Goal: Task Accomplishment & Management: Use online tool/utility

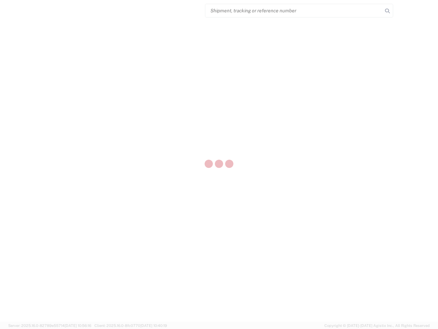
select select "US"
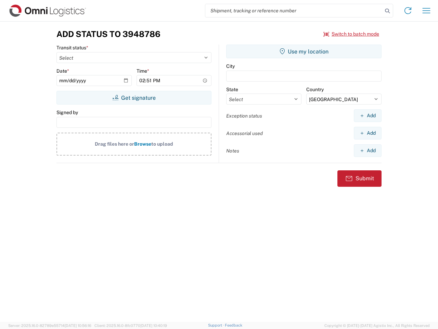
click at [294, 11] on input "search" at bounding box center [294, 10] width 177 height 13
click at [388, 11] on icon at bounding box center [388, 11] width 10 height 10
click at [408, 11] on icon at bounding box center [408, 10] width 11 height 11
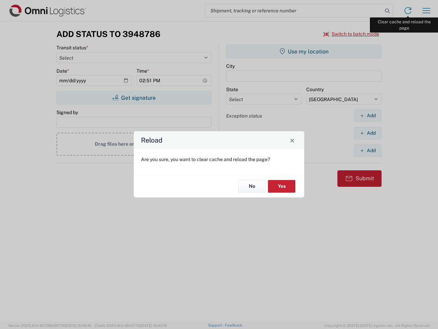
click at [427, 11] on div "Reload Are you sure, you want to clear cache and reload the page? No Yes" at bounding box center [219, 164] width 438 height 329
click at [352, 34] on div "Reload Are you sure, you want to clear cache and reload the page? No Yes" at bounding box center [219, 164] width 438 height 329
click at [134, 98] on div "Reload Are you sure, you want to clear cache and reload the page? No Yes" at bounding box center [219, 164] width 438 height 329
click at [304, 51] on div "Reload Are you sure, you want to clear cache and reload the page? No Yes" at bounding box center [219, 164] width 438 height 329
click at [368, 115] on div "Reload Are you sure, you want to clear cache and reload the page? No Yes" at bounding box center [219, 164] width 438 height 329
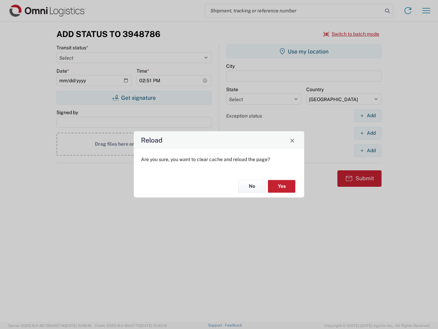
click at [368, 133] on div "Reload Are you sure, you want to clear cache and reload the page? No Yes" at bounding box center [219, 164] width 438 height 329
click at [368, 150] on div "Reload Are you sure, you want to clear cache and reload the page? No Yes" at bounding box center [219, 164] width 438 height 329
